Goal: Obtain resource: Download file/media

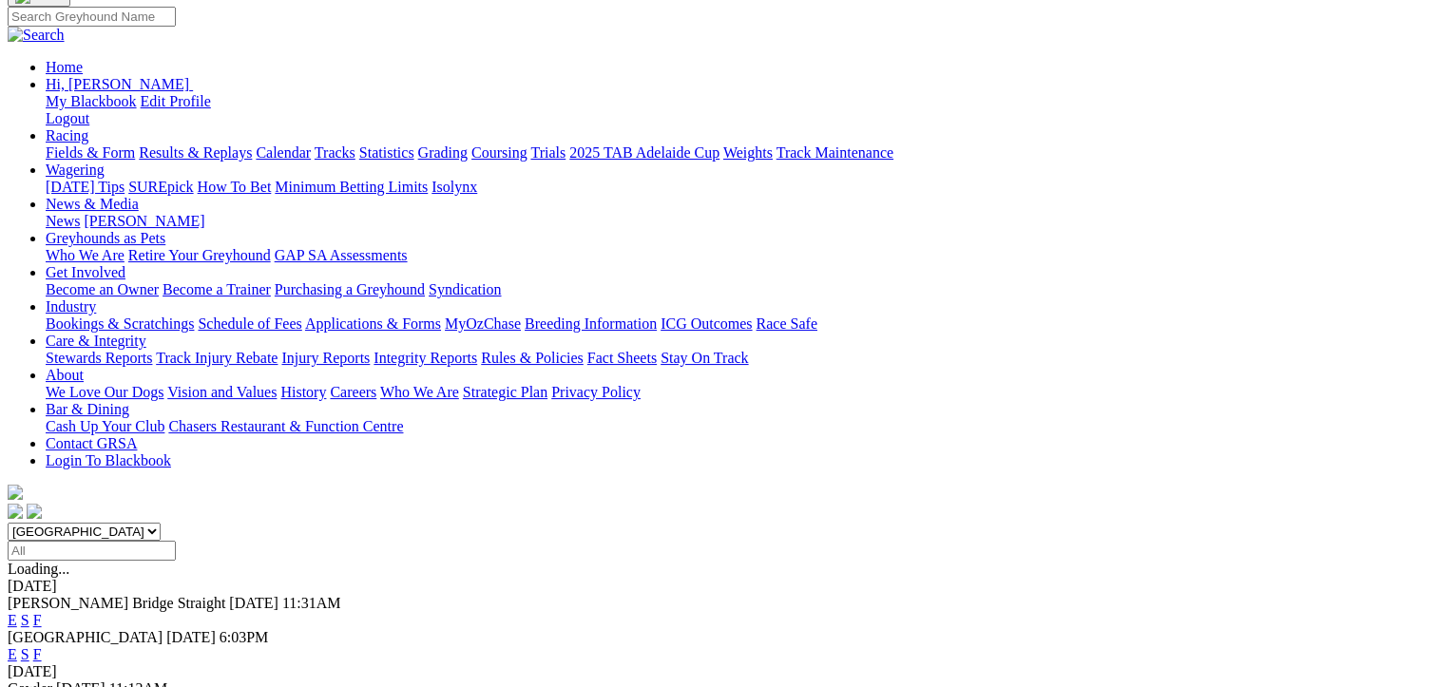
scroll to position [285, 0]
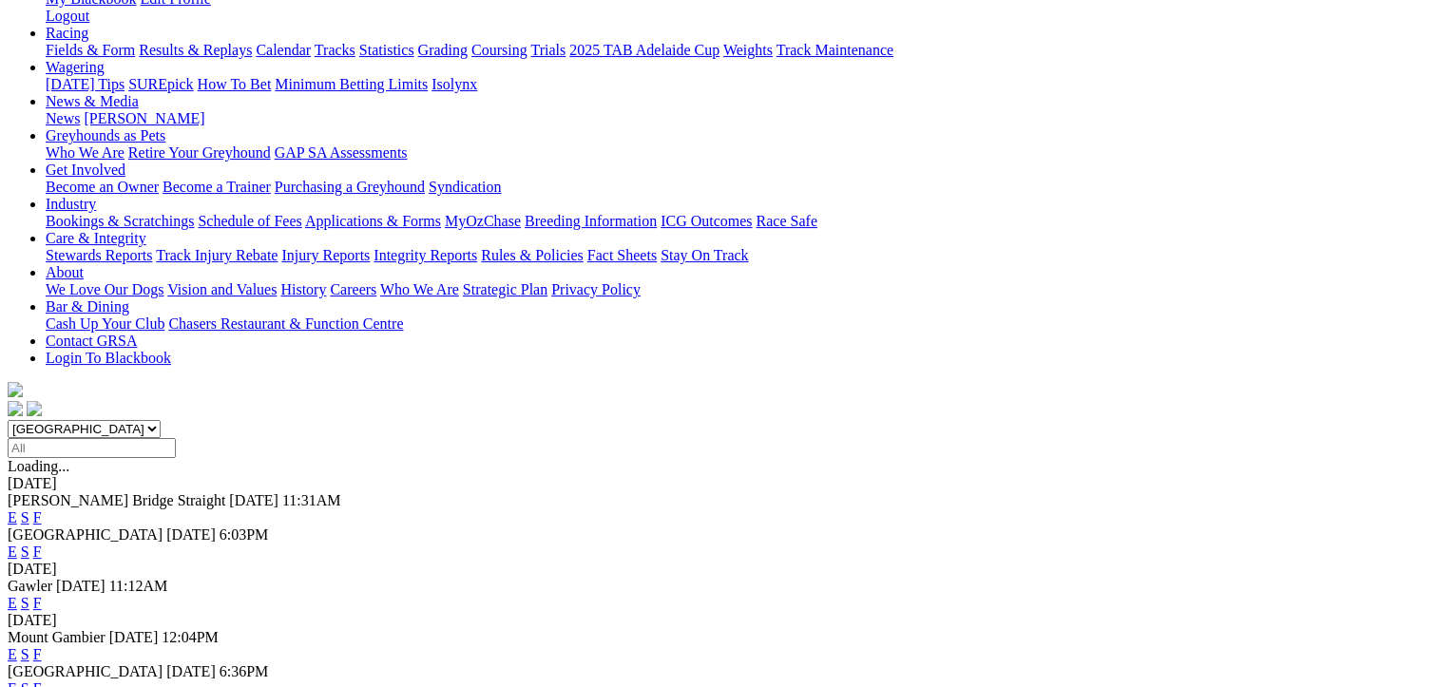
click at [42, 595] on link "F" at bounding box center [37, 603] width 9 height 16
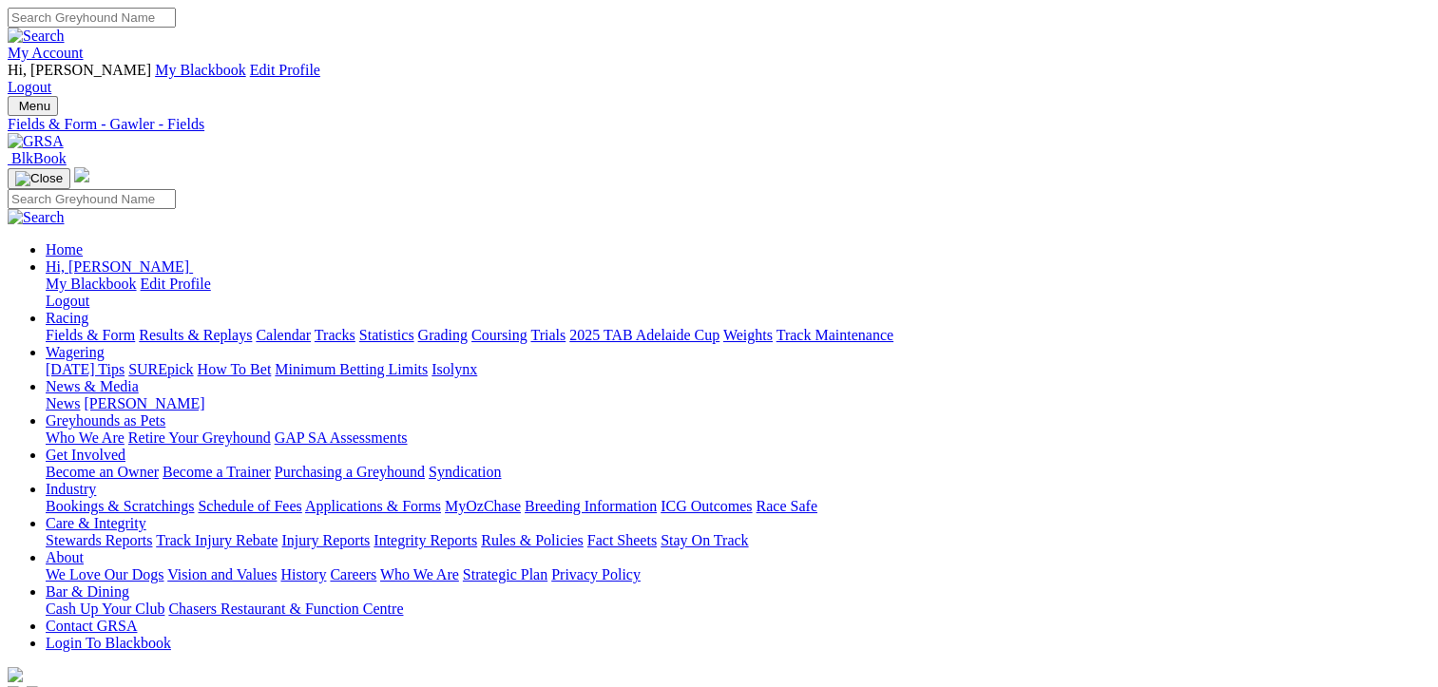
click at [1028, 247] on link "CSV (Excel)" at bounding box center [989, 239] width 78 height 16
